Goal: Find specific page/section: Find specific page/section

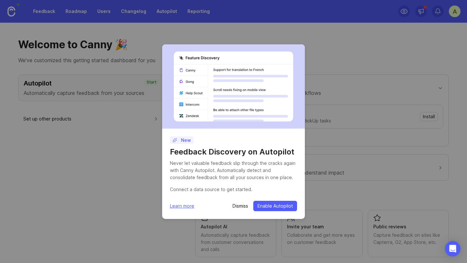
click at [236, 206] on p "Dismiss" at bounding box center [241, 206] width 16 height 6
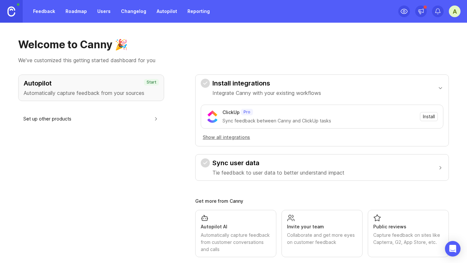
click at [75, 11] on link "Roadmap" at bounding box center [76, 12] width 29 height 12
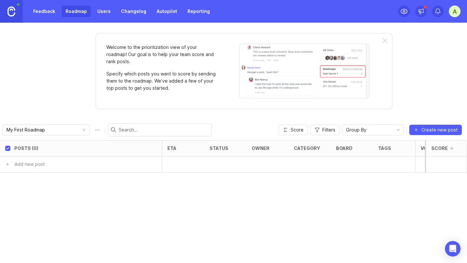
click at [54, 11] on link "Feedback" at bounding box center [44, 12] width 30 height 12
